Goal: Transaction & Acquisition: Book appointment/travel/reservation

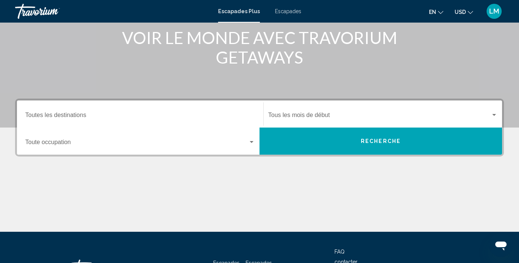
scroll to position [99, 0]
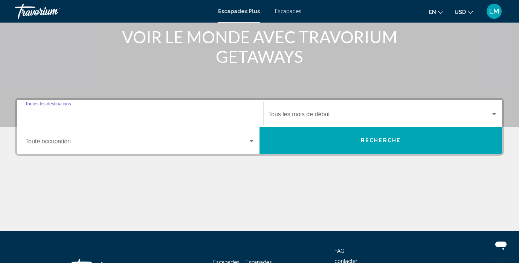
click at [151, 118] on input "Destination Toutes les destinations" at bounding box center [140, 116] width 230 height 7
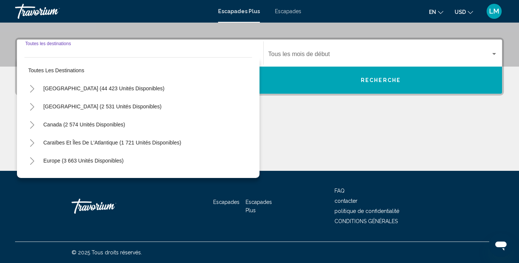
click at [99, 54] on input "Destination Toutes les destinations" at bounding box center [140, 55] width 230 height 7
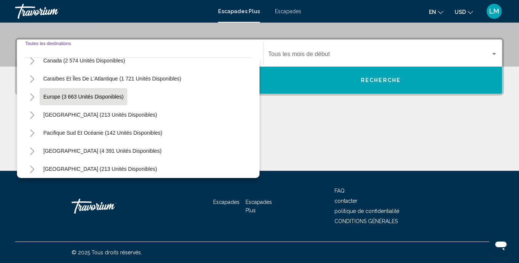
scroll to position [62, 0]
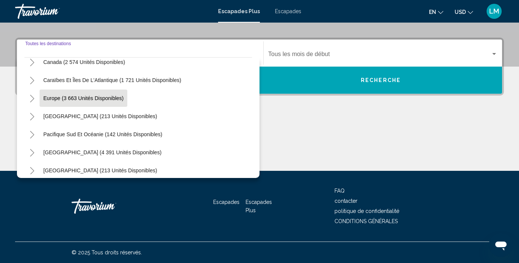
click at [81, 96] on span "Europe (3 663 Unités Disponibles)" at bounding box center [83, 98] width 80 height 6
type input "**********"
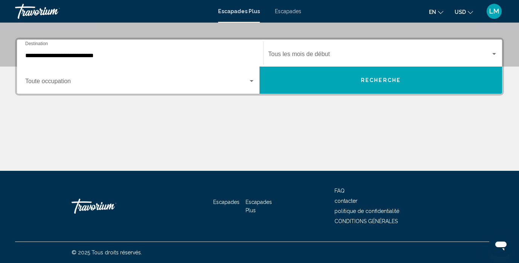
click at [188, 90] on div "Occupancy Toute occupation" at bounding box center [140, 80] width 230 height 24
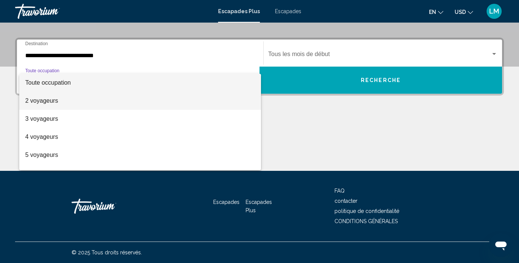
click at [170, 106] on span "2 voyageurs" at bounding box center [140, 101] width 230 height 18
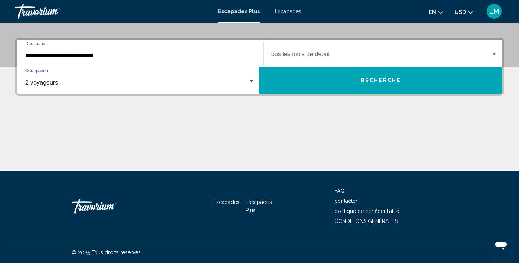
click at [304, 58] on span "Rechercher le widget" at bounding box center [379, 55] width 222 height 7
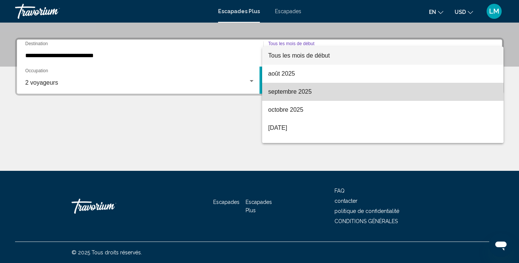
click at [285, 95] on span "septembre 2025" at bounding box center [382, 92] width 229 height 18
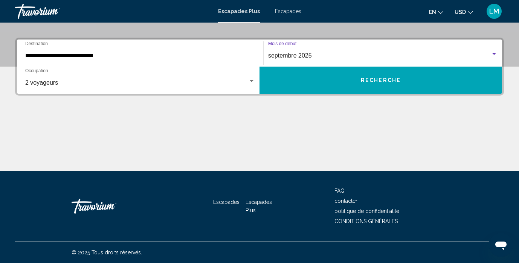
click at [319, 88] on button "RECHERCHE" at bounding box center [380, 80] width 242 height 27
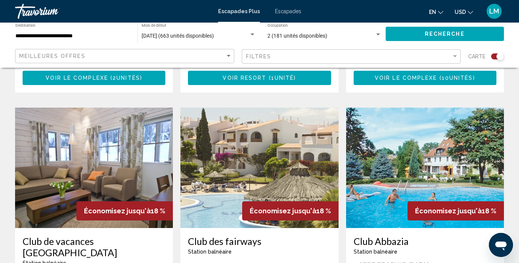
scroll to position [778, 0]
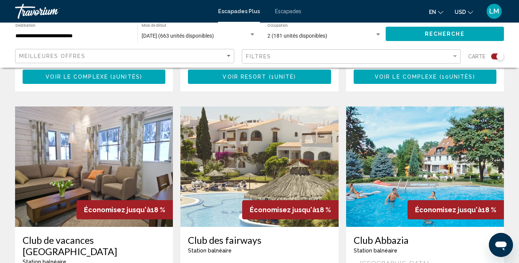
click at [131, 59] on div "MEILLEURES OFFRES" at bounding box center [125, 56] width 213 height 14
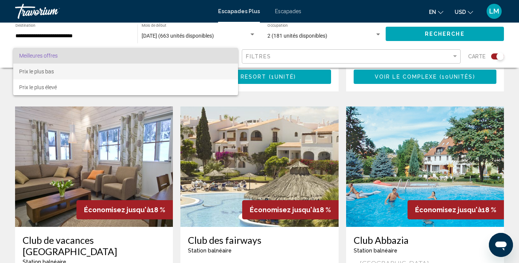
click at [124, 70] on span "Prix le plus bas" at bounding box center [125, 72] width 213 height 16
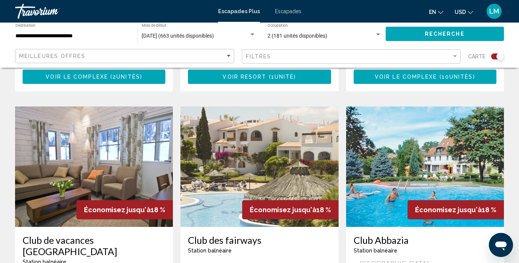
click at [430, 34] on span "RECHERCHE" at bounding box center [444, 34] width 40 height 6
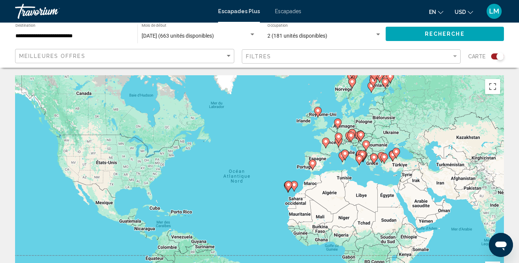
click at [312, 187] on div "Pour activer le glissement avec le clavier, appuyez sur Alt+Entrée. Une fois ce…" at bounding box center [259, 188] width 488 height 226
click at [74, 33] on input "**********" at bounding box center [72, 36] width 114 height 6
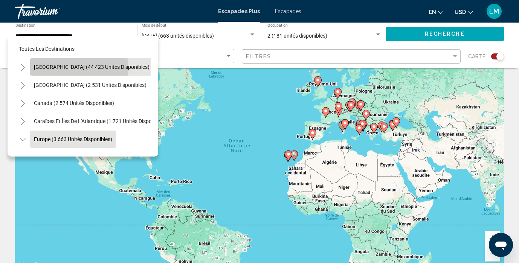
click at [67, 69] on span "[GEOGRAPHIC_DATA] (44 423 unités disponibles)" at bounding box center [92, 67] width 116 height 6
type input "**********"
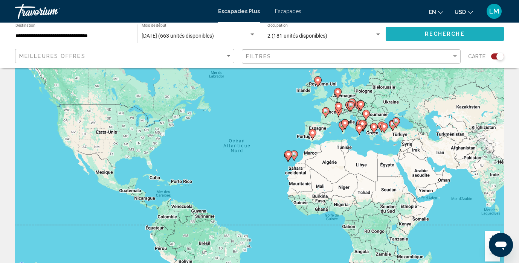
click at [405, 32] on button "RECHERCHE" at bounding box center [444, 34] width 119 height 14
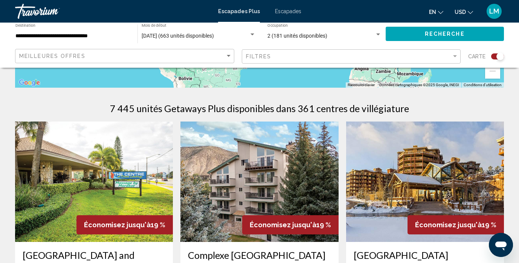
click at [153, 164] on img "Contenu principal" at bounding box center [94, 182] width 158 height 120
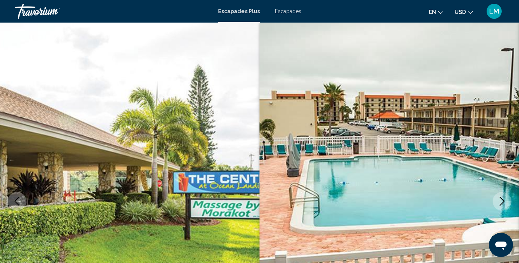
click at [499, 204] on icon "Image suivante" at bounding box center [501, 201] width 9 height 9
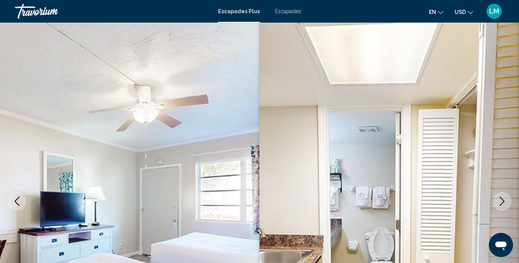
click at [503, 200] on icon "Image suivante" at bounding box center [501, 201] width 5 height 9
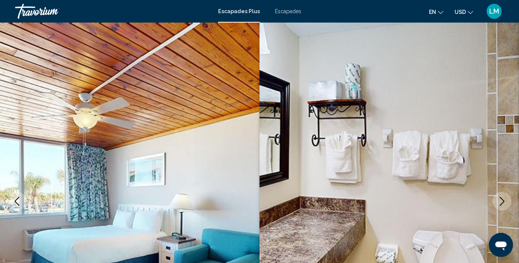
click at [503, 200] on icon "Image suivante" at bounding box center [501, 201] width 5 height 9
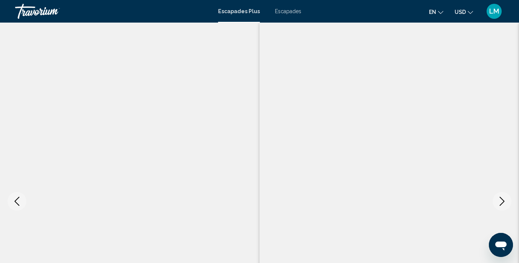
click at [503, 201] on icon "Image suivante" at bounding box center [501, 201] width 5 height 9
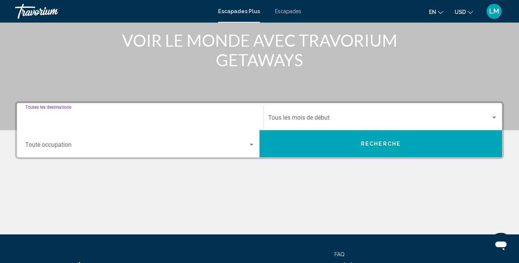
click at [94, 116] on input "Destination Toutes les destinations" at bounding box center [140, 119] width 230 height 7
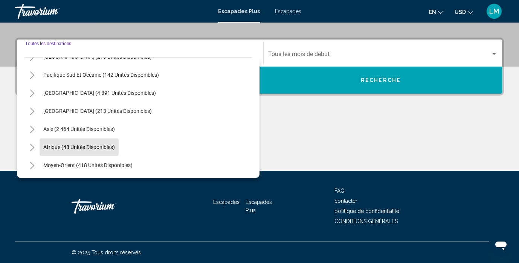
scroll to position [122, 0]
click at [89, 148] on span "Afrique (48 unités disponibles)" at bounding box center [78, 147] width 71 height 6
type input "**********"
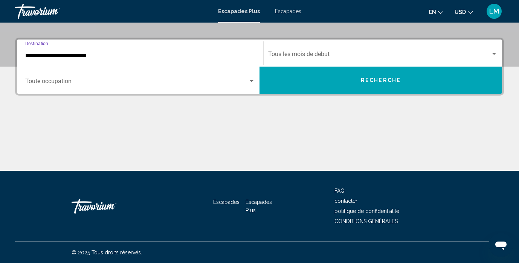
click at [332, 60] on div "Start Month Tous les mois de début" at bounding box center [382, 53] width 229 height 24
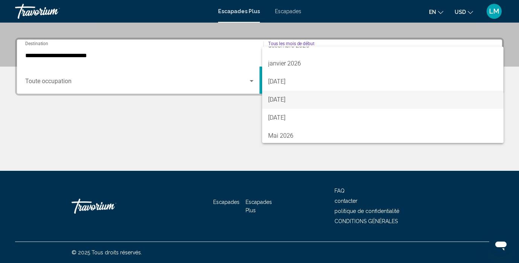
scroll to position [105, 0]
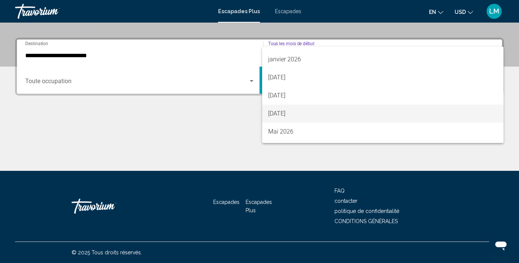
click at [298, 113] on span "[DATE]" at bounding box center [382, 114] width 229 height 18
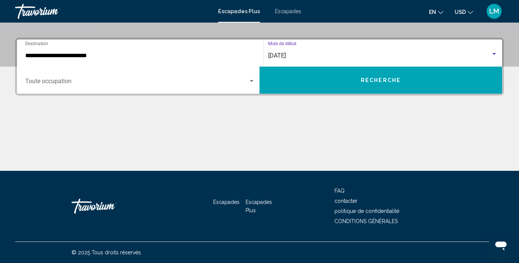
click at [163, 88] on div "Occupancy Toute occupation" at bounding box center [140, 80] width 230 height 24
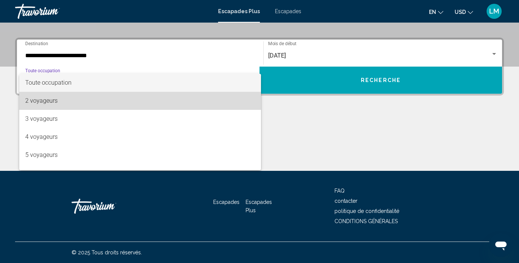
click at [140, 107] on span "2 voyageurs" at bounding box center [140, 101] width 230 height 18
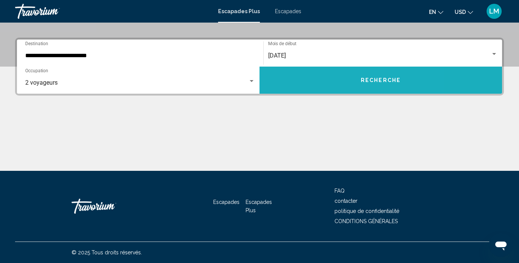
click at [329, 78] on button "RECHERCHE" at bounding box center [380, 80] width 242 height 27
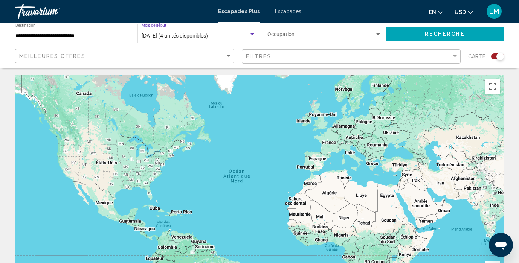
click at [198, 38] on span "[DATE] (4 unités disponibles)" at bounding box center [174, 36] width 66 height 6
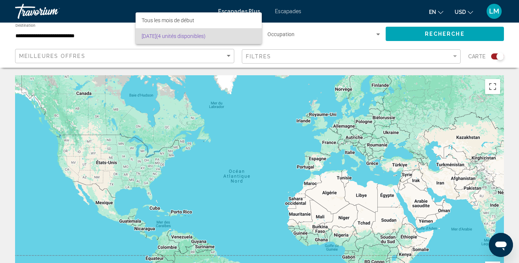
click at [301, 59] on div at bounding box center [259, 131] width 519 height 263
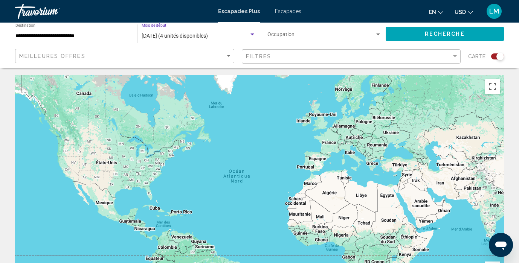
click at [192, 35] on span "[DATE] (4 unités disponibles)" at bounding box center [174, 36] width 66 height 6
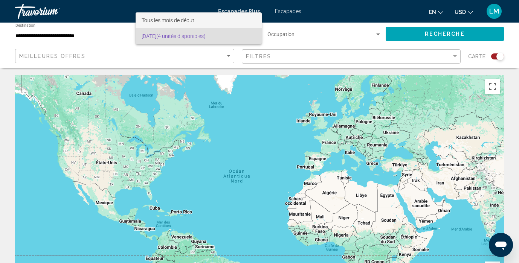
click at [187, 24] on span "Tous les mois de début" at bounding box center [198, 20] width 114 height 16
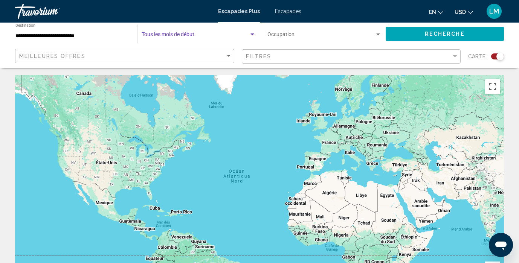
click at [188, 35] on span "Rechercher le widget" at bounding box center [194, 36] width 107 height 6
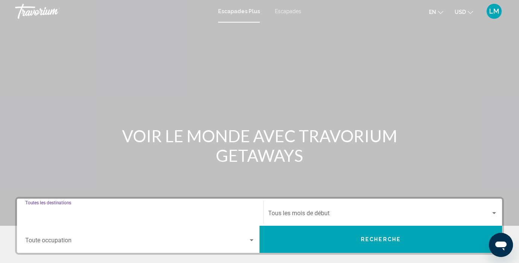
click at [82, 213] on input "Destination Toutes les destinations" at bounding box center [140, 214] width 230 height 7
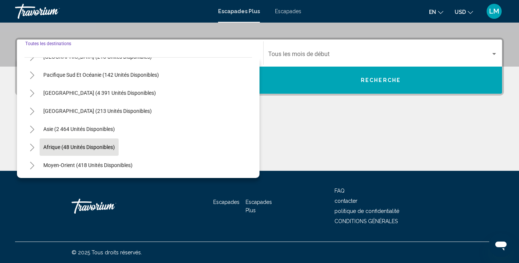
scroll to position [122, 0]
click at [72, 149] on span "Afrique (48 unités disponibles)" at bounding box center [78, 147] width 71 height 6
type input "**********"
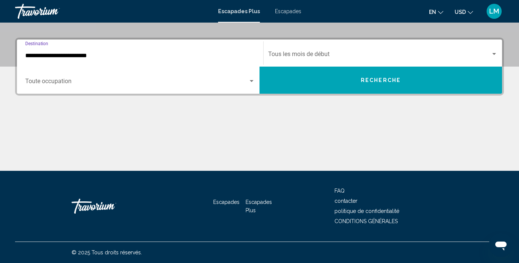
click at [330, 53] on span "Rechercher le widget" at bounding box center [379, 55] width 222 height 7
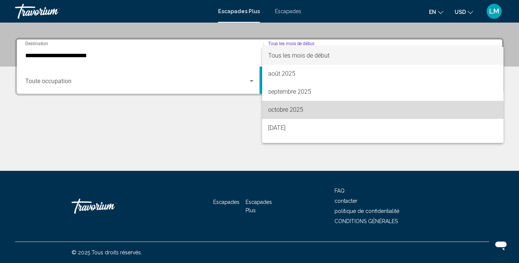
click at [290, 106] on span "octobre 2025" at bounding box center [382, 110] width 229 height 18
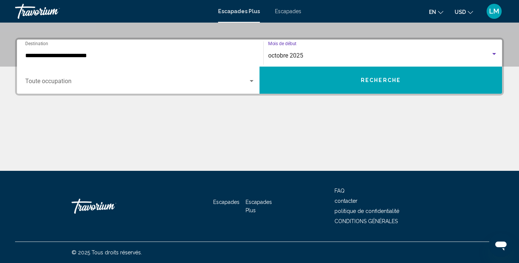
click at [166, 73] on div "Occupancy Toute occupation" at bounding box center [140, 80] width 230 height 24
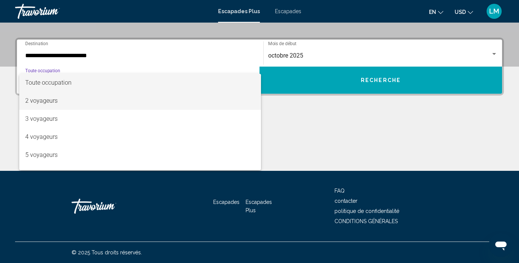
click at [202, 104] on span "2 voyageurs" at bounding box center [140, 101] width 230 height 18
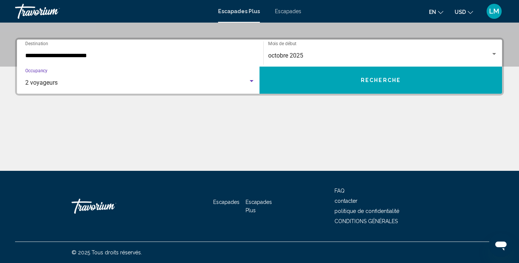
click at [202, 104] on div "**********" at bounding box center [259, 104] width 519 height 133
click at [316, 87] on button "RECHERCHE" at bounding box center [380, 80] width 242 height 27
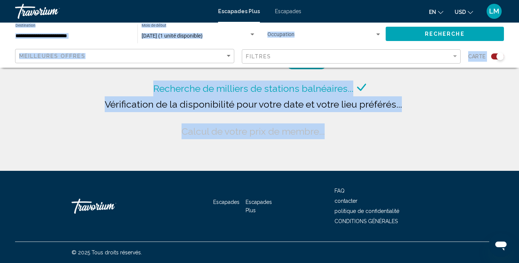
click at [453, 114] on div "Recherche de milliers de stations balnéaires... Vérification de la disponibilit…" at bounding box center [259, 85] width 519 height 171
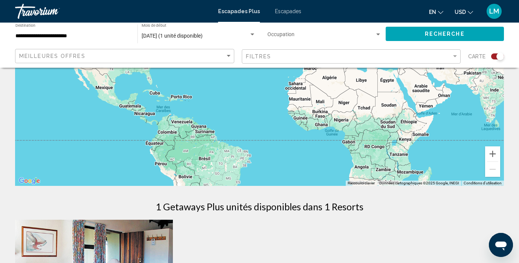
scroll to position [35, 0]
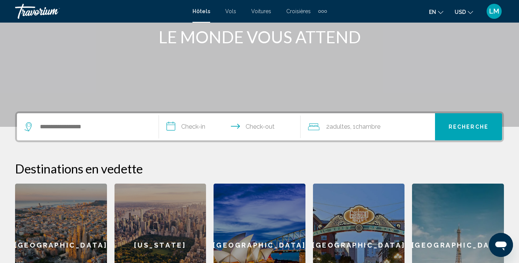
scroll to position [109, 0]
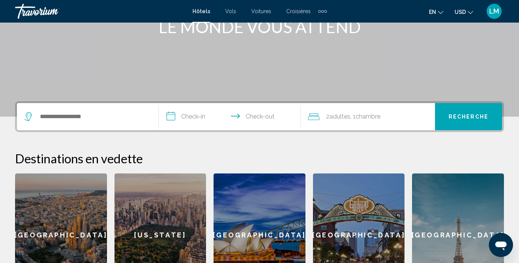
click at [114, 127] on div "Rechercher le widget" at bounding box center [87, 116] width 126 height 27
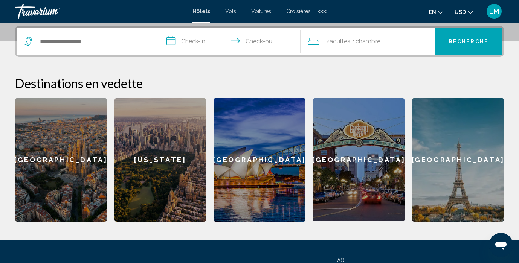
scroll to position [186, 0]
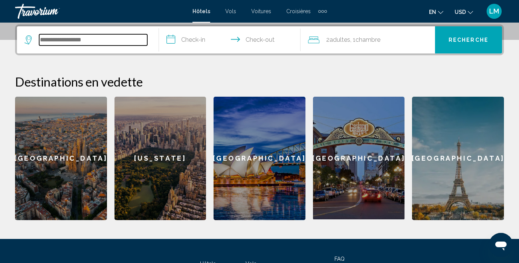
click at [89, 41] on input "Rechercher le widget" at bounding box center [93, 39] width 108 height 11
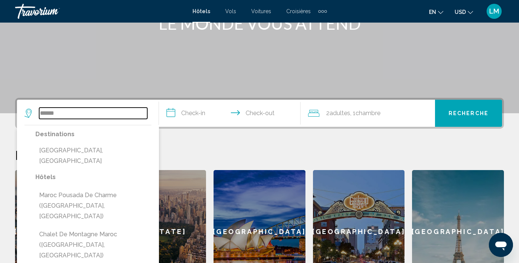
scroll to position [105, 0]
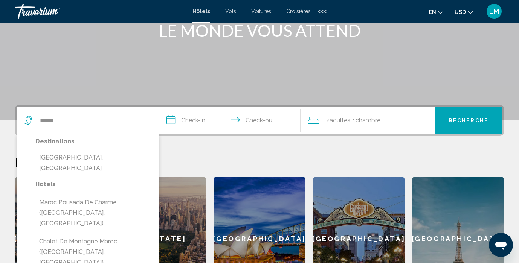
click at [292, 144] on div "**********" at bounding box center [259, 203] width 519 height 196
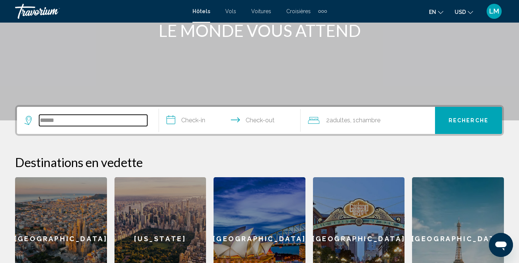
click at [99, 115] on input "*****" at bounding box center [93, 120] width 108 height 11
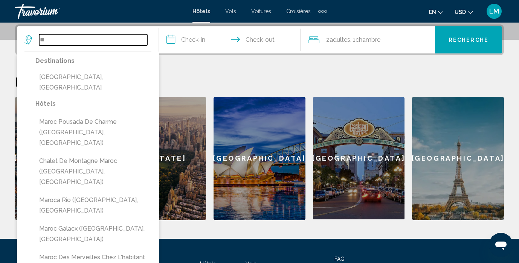
type input "*"
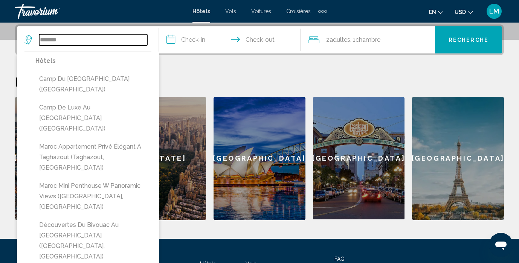
type input "*******"
click at [220, 71] on div "**********" at bounding box center [259, 122] width 519 height 196
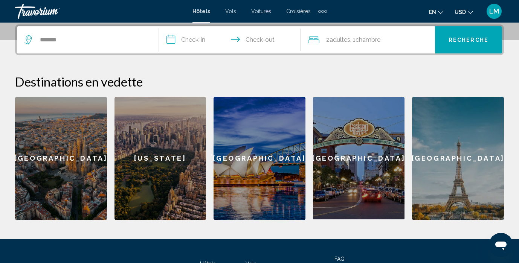
click at [202, 41] on input "**********" at bounding box center [231, 40] width 145 height 29
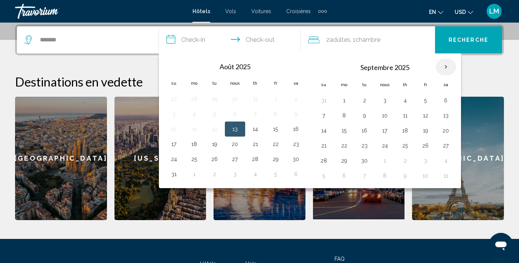
click at [447, 67] on th "Le mois prochain" at bounding box center [445, 67] width 20 height 17
click at [449, 69] on th "Le mois prochain" at bounding box center [445, 67] width 20 height 17
click at [270, 37] on input "**********" at bounding box center [231, 40] width 145 height 29
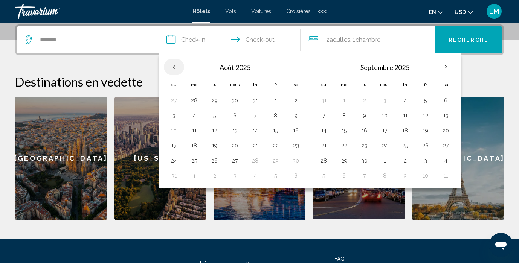
click at [175, 68] on th "Previous month" at bounding box center [174, 67] width 20 height 17
click at [446, 70] on th "Le mois prochain" at bounding box center [445, 67] width 20 height 17
click at [254, 132] on button "14" at bounding box center [255, 130] width 12 height 11
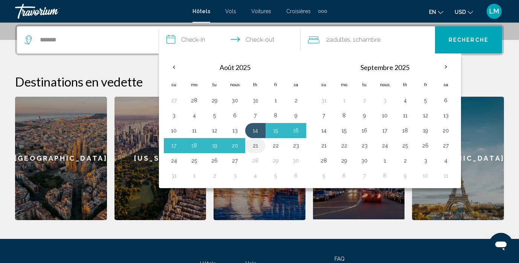
click at [259, 144] on button "21" at bounding box center [255, 145] width 12 height 11
type input "**********"
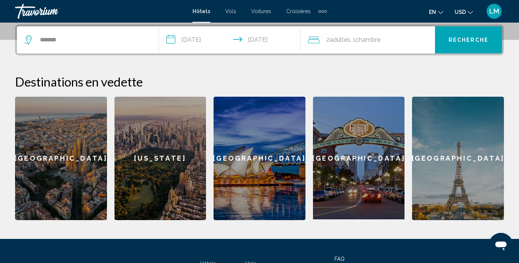
click at [250, 40] on input "**********" at bounding box center [231, 40] width 145 height 29
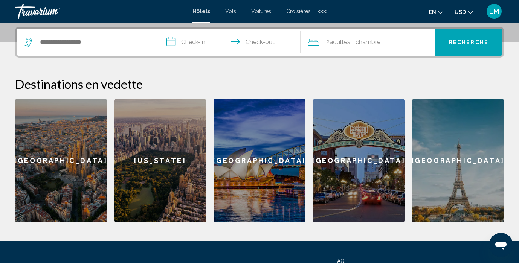
scroll to position [183, 0]
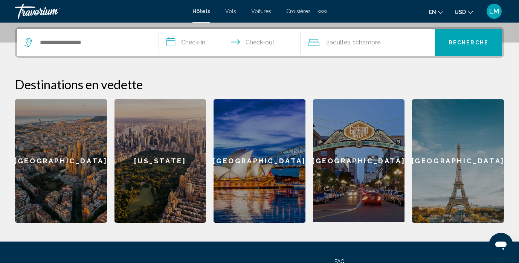
click at [59, 145] on div "Barcelone" at bounding box center [61, 160] width 92 height 123
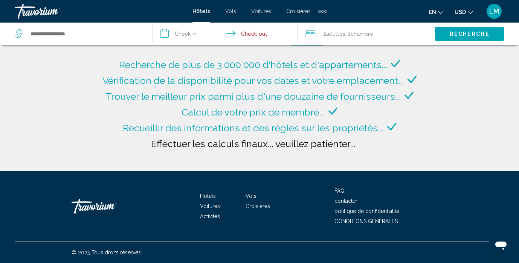
type input "**********"
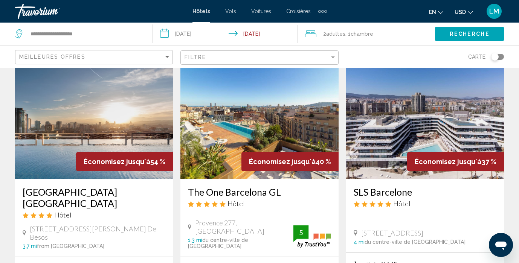
click at [98, 117] on img "Contenu principal" at bounding box center [94, 118] width 158 height 120
